Goal: Navigation & Orientation: Go to known website

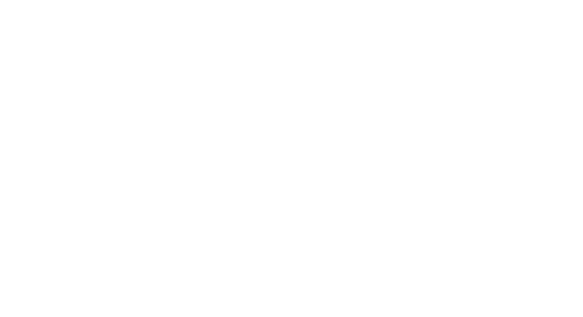
type input "[PERSON_NAME][EMAIL_ADDRESS][PERSON_NAME][DOMAIN_NAME]"
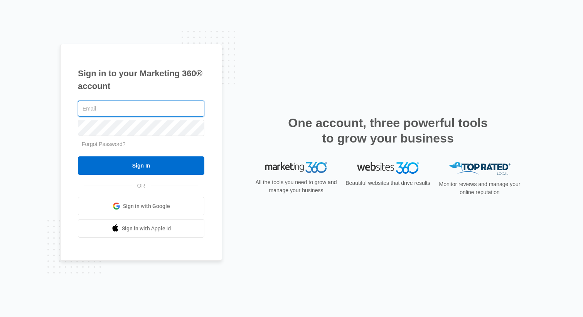
click at [111, 105] on input "text" at bounding box center [141, 109] width 126 height 16
click at [0, 317] on com-1password-button at bounding box center [0, 317] width 0 height 0
type input "[PERSON_NAME][EMAIL_ADDRESS][PERSON_NAME][DOMAIN_NAME]"
